Goal: Information Seeking & Learning: Learn about a topic

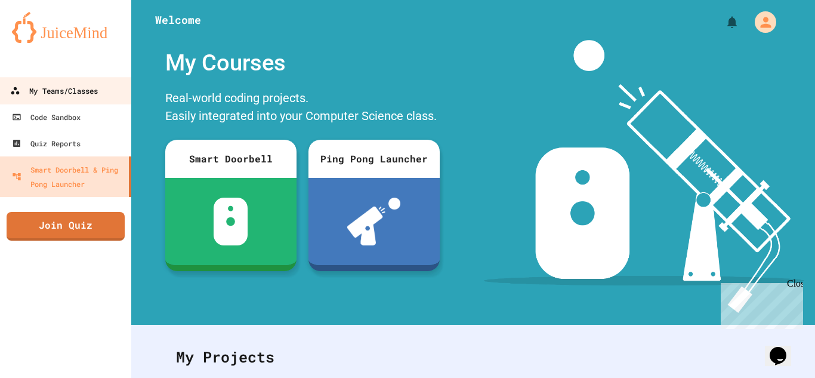
click at [90, 97] on div "My Teams/Classes" at bounding box center [54, 91] width 88 height 15
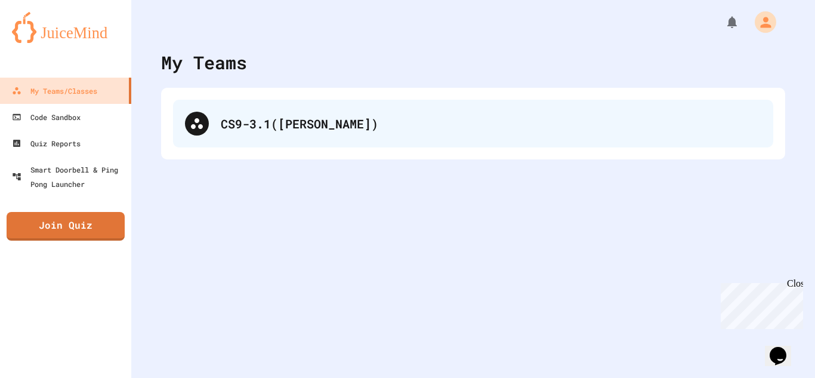
click at [282, 138] on div "CS9-3.1([PERSON_NAME])" at bounding box center [473, 124] width 601 height 48
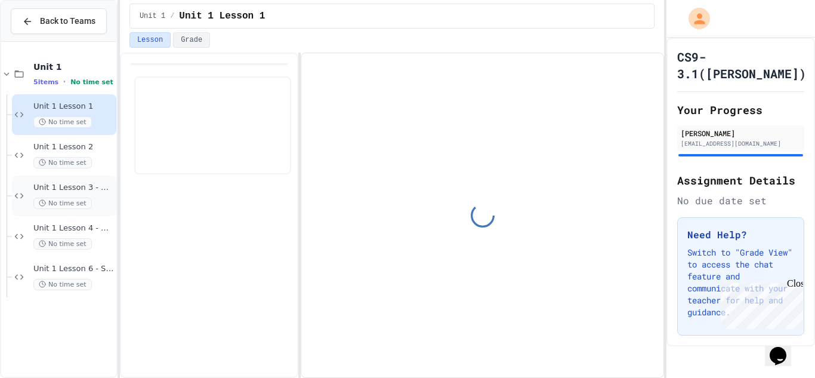
click at [88, 189] on span "Unit 1 Lesson 3 - Heading and paragraph tags" at bounding box center [73, 188] width 81 height 10
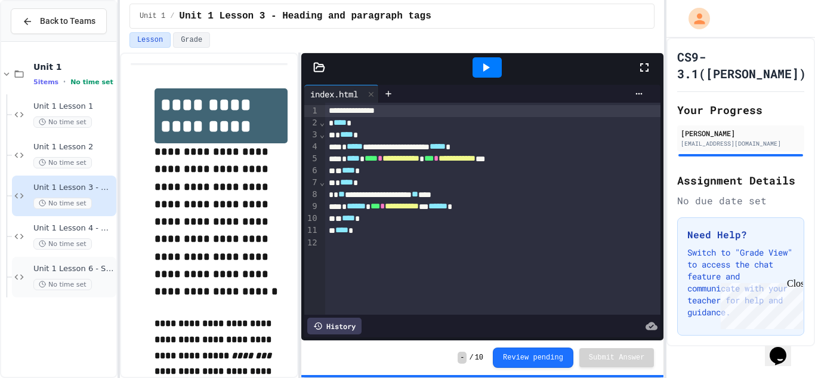
click at [101, 265] on span "Unit 1 Lesson 6 - Stations 1" at bounding box center [73, 269] width 81 height 10
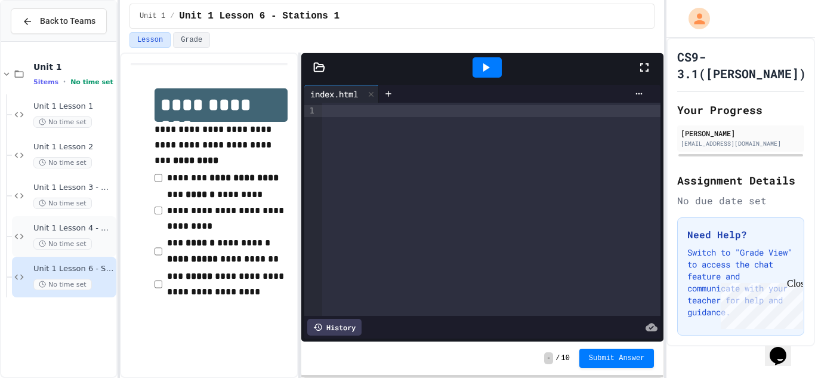
click at [78, 224] on span "Unit 1 Lesson 4 - Headlines Lab" at bounding box center [73, 228] width 81 height 10
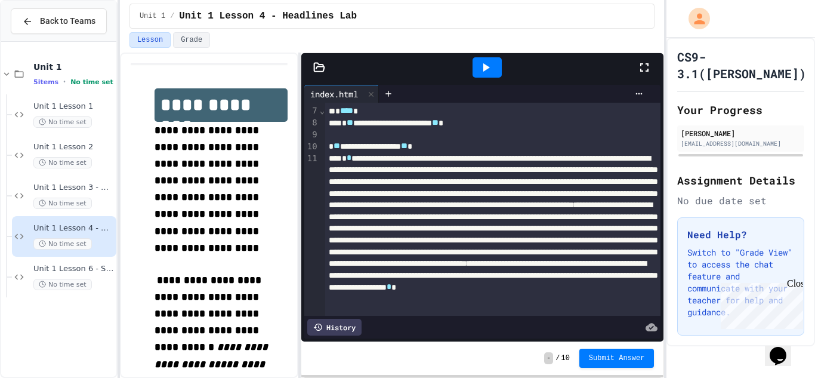
scroll to position [73, 0]
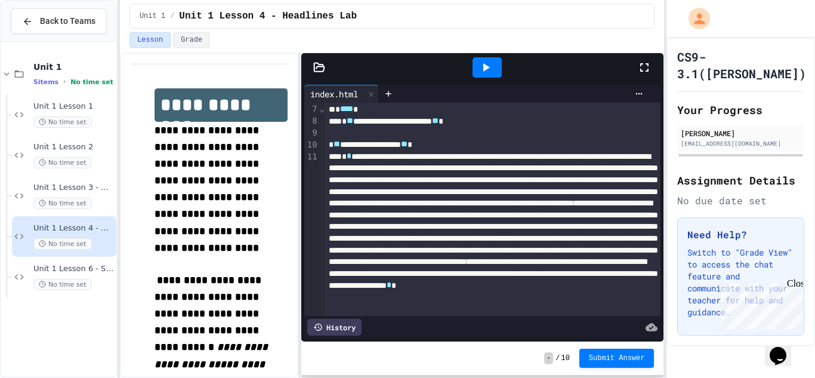
click at [481, 69] on icon at bounding box center [486, 67] width 14 height 14
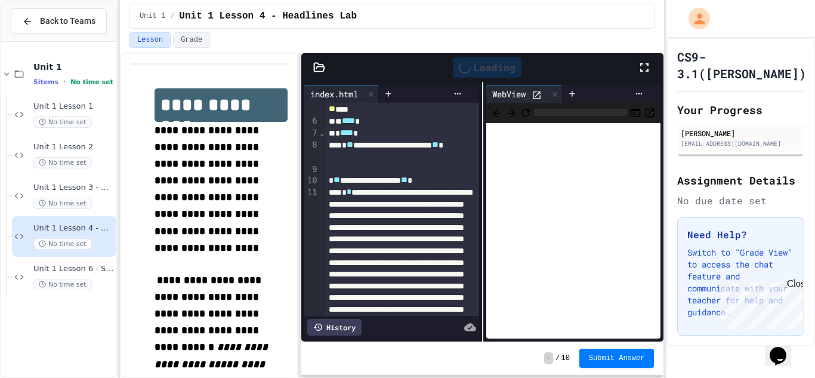
scroll to position [97, 0]
